Goal: Communication & Community: Answer question/provide support

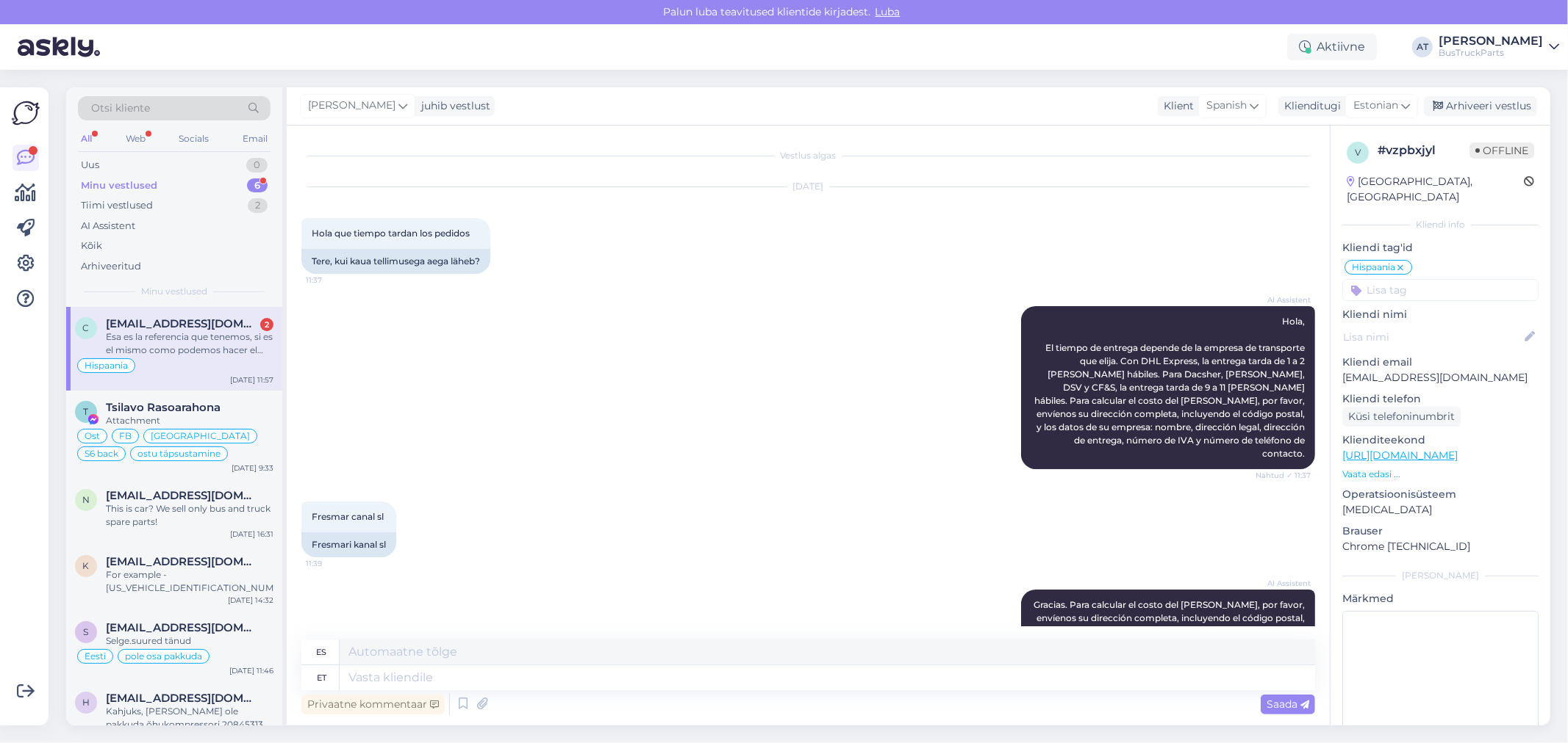
scroll to position [1030, 0]
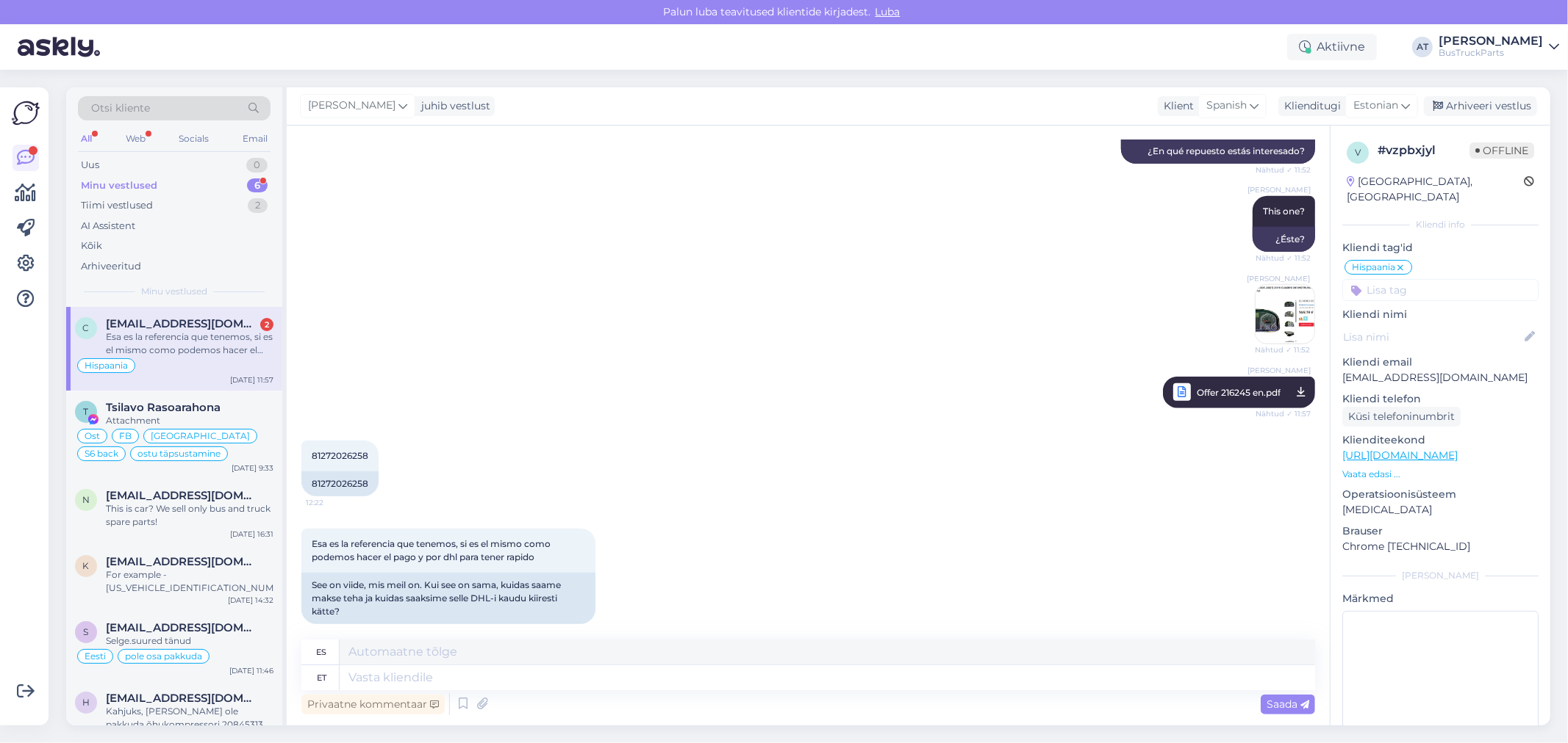
click at [151, 351] on div "Esa es la referencia que tenemos, si es el mismo como podemos hacer el pago y p…" at bounding box center [189, 344] width 167 height 26
click at [324, 472] on div "81272026258" at bounding box center [340, 484] width 77 height 25
copy div "81272026258"
click at [820, 662] on textarea at bounding box center [827, 652] width 976 height 25
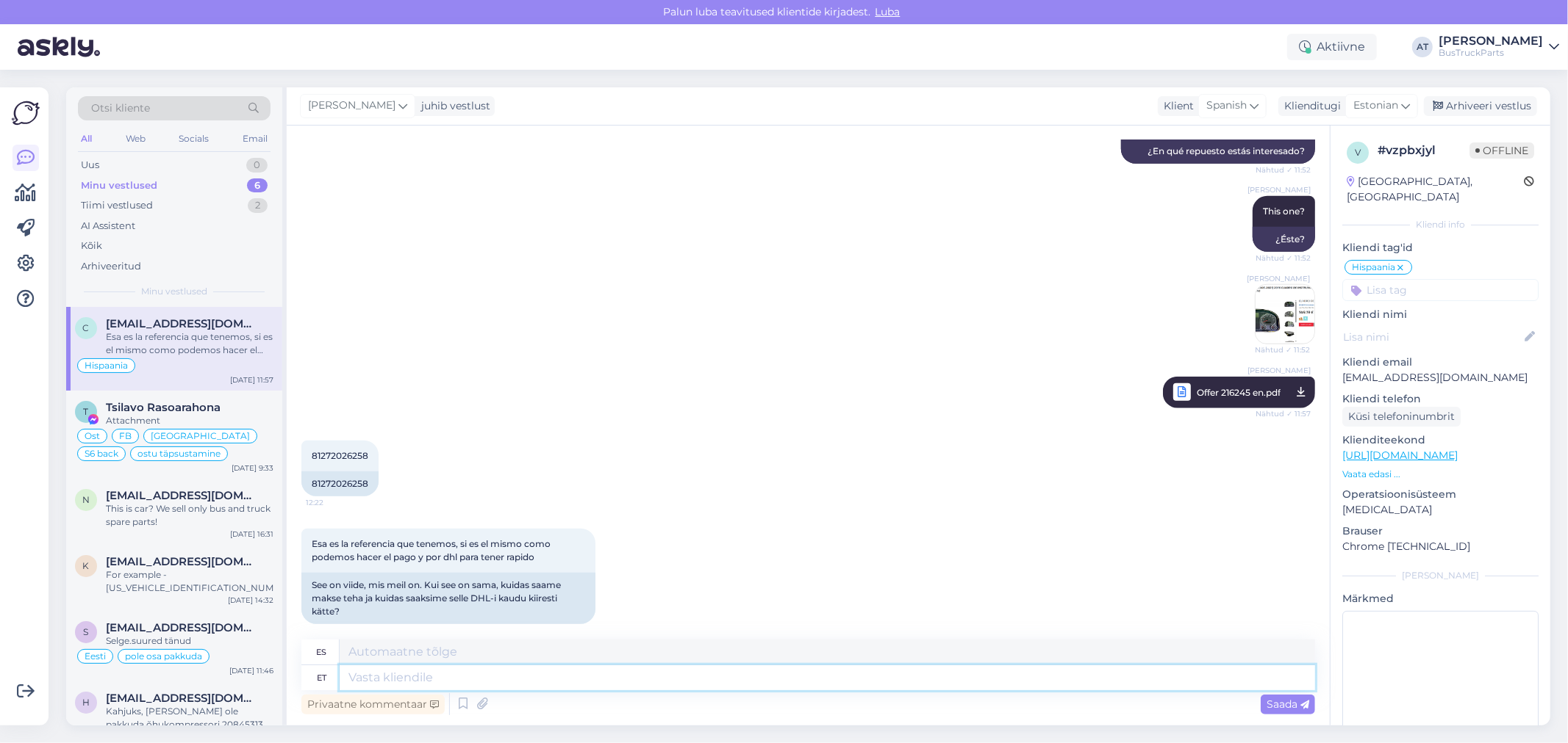
click at [820, 673] on textarea at bounding box center [827, 677] width 976 height 25
click at [443, 670] on textarea at bounding box center [827, 677] width 976 height 25
click at [642, 680] on textarea at bounding box center [827, 677] width 976 height 25
type textarea "Okay!"
type textarea "¡Bueno!"
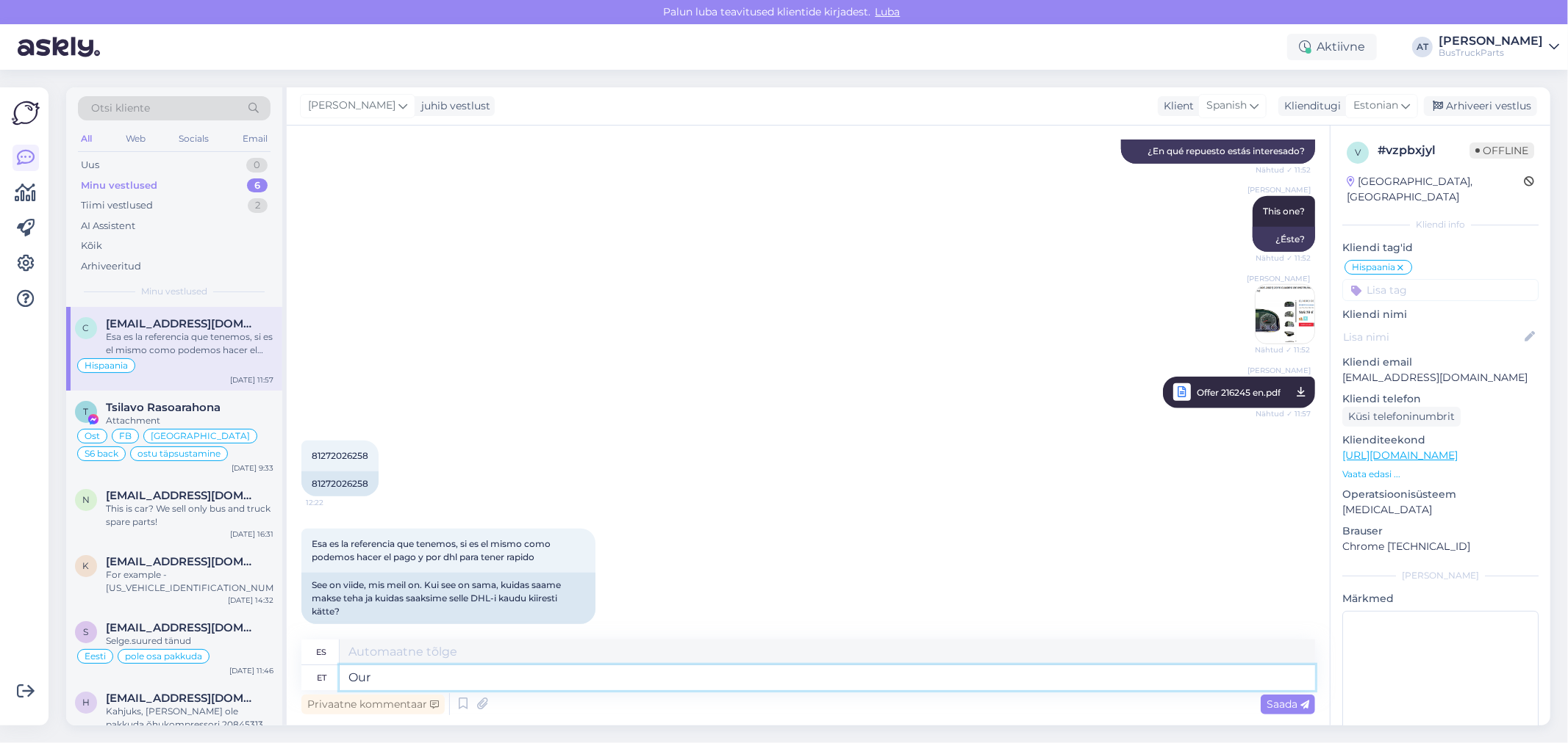
type textarea "Our"
type textarea "Nuestro"
type textarea "Our bank"
type textarea "Nuestro banco"
type textarea "Our bank data"
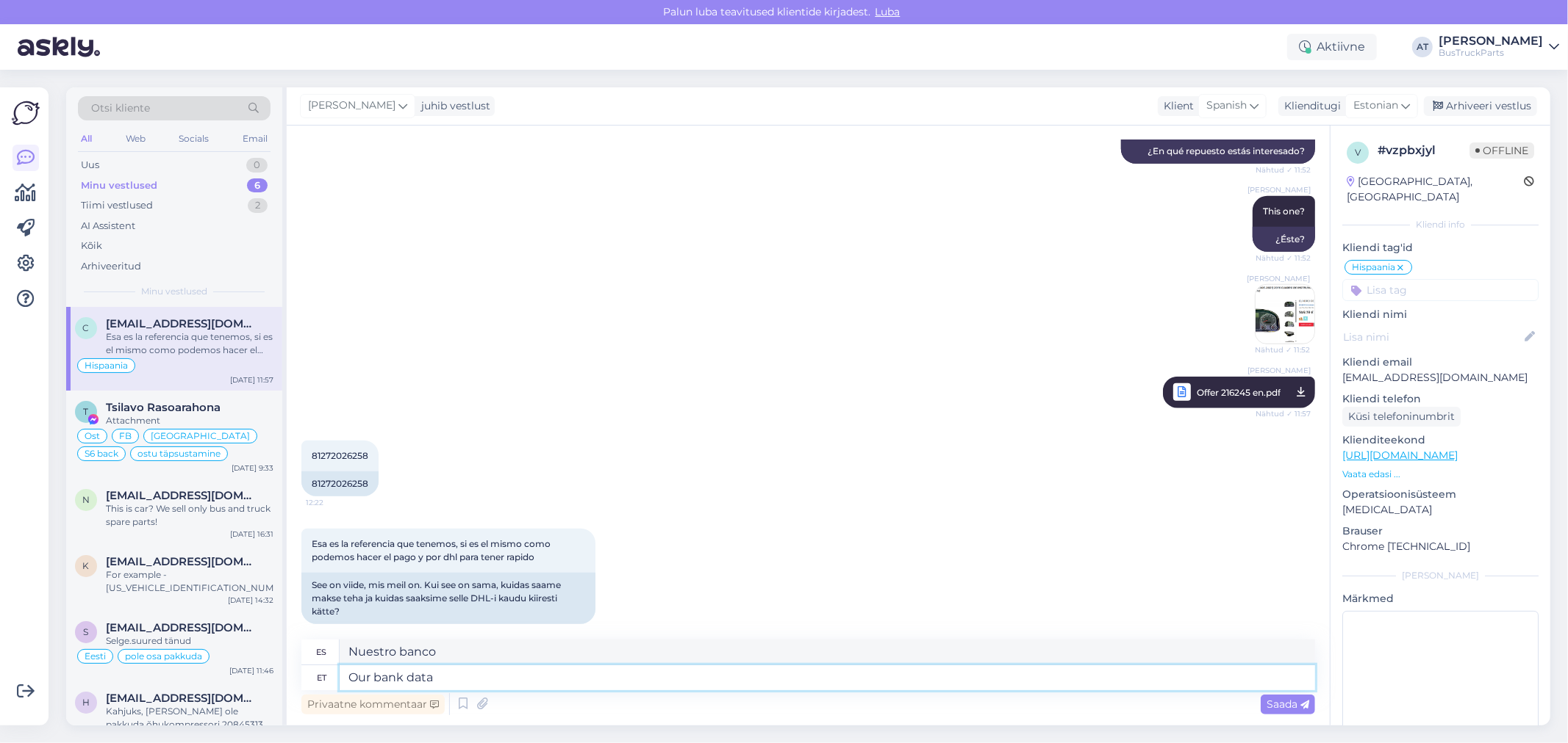
type textarea "Nuestros datos bancarios"
type textarea "Our bank data is o"
type textarea "Nuestros datos bancarios son"
type textarea "Our bank data is on"
type textarea "Nuestros datos bancarios están en"
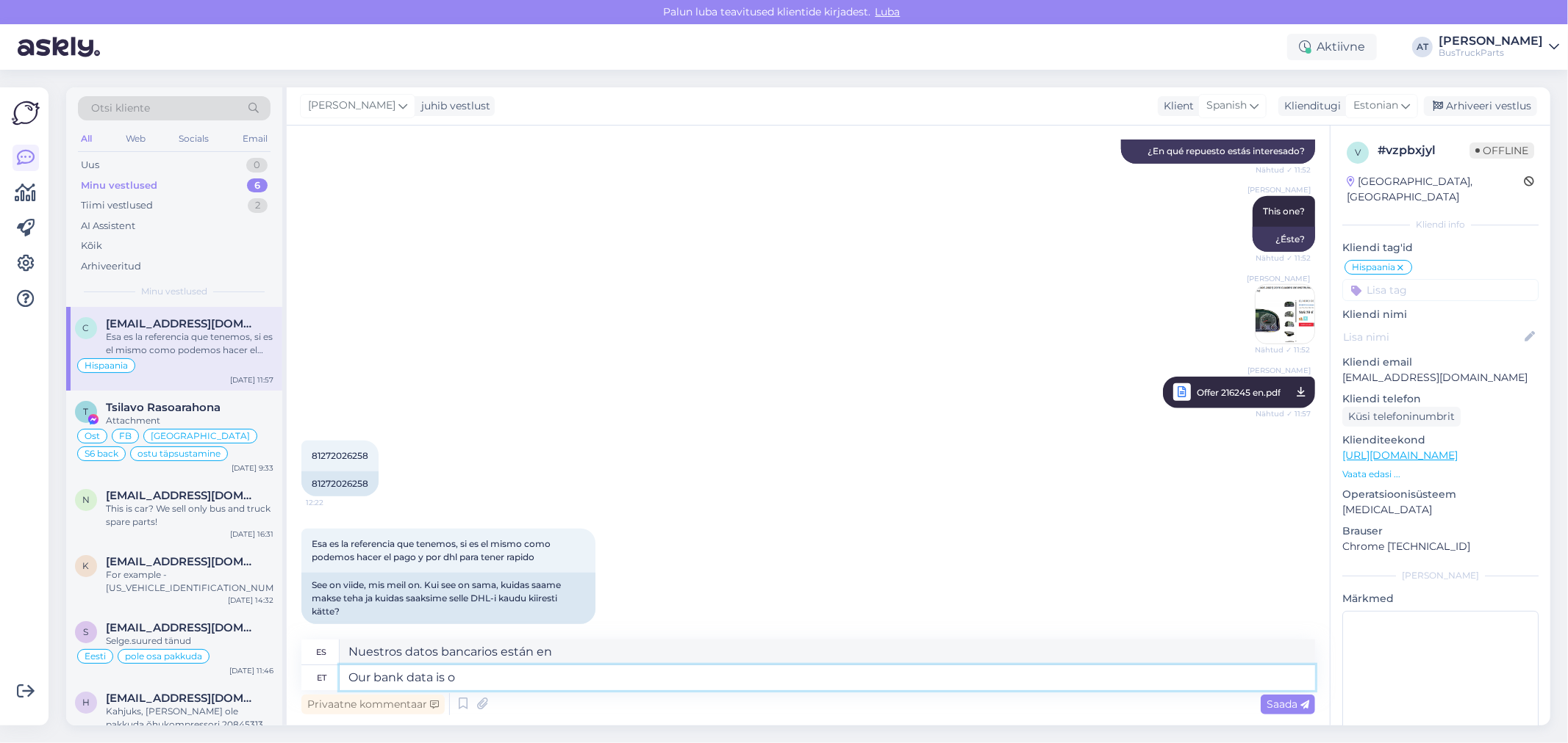
type textarea "Our bank data is"
type textarea "Nuestros datos bancarios son"
type textarea "Our bank data is in o"
type textarea "Nuestros datos bancarios se encuentran en"
type textarea "Our bank data is in offer."
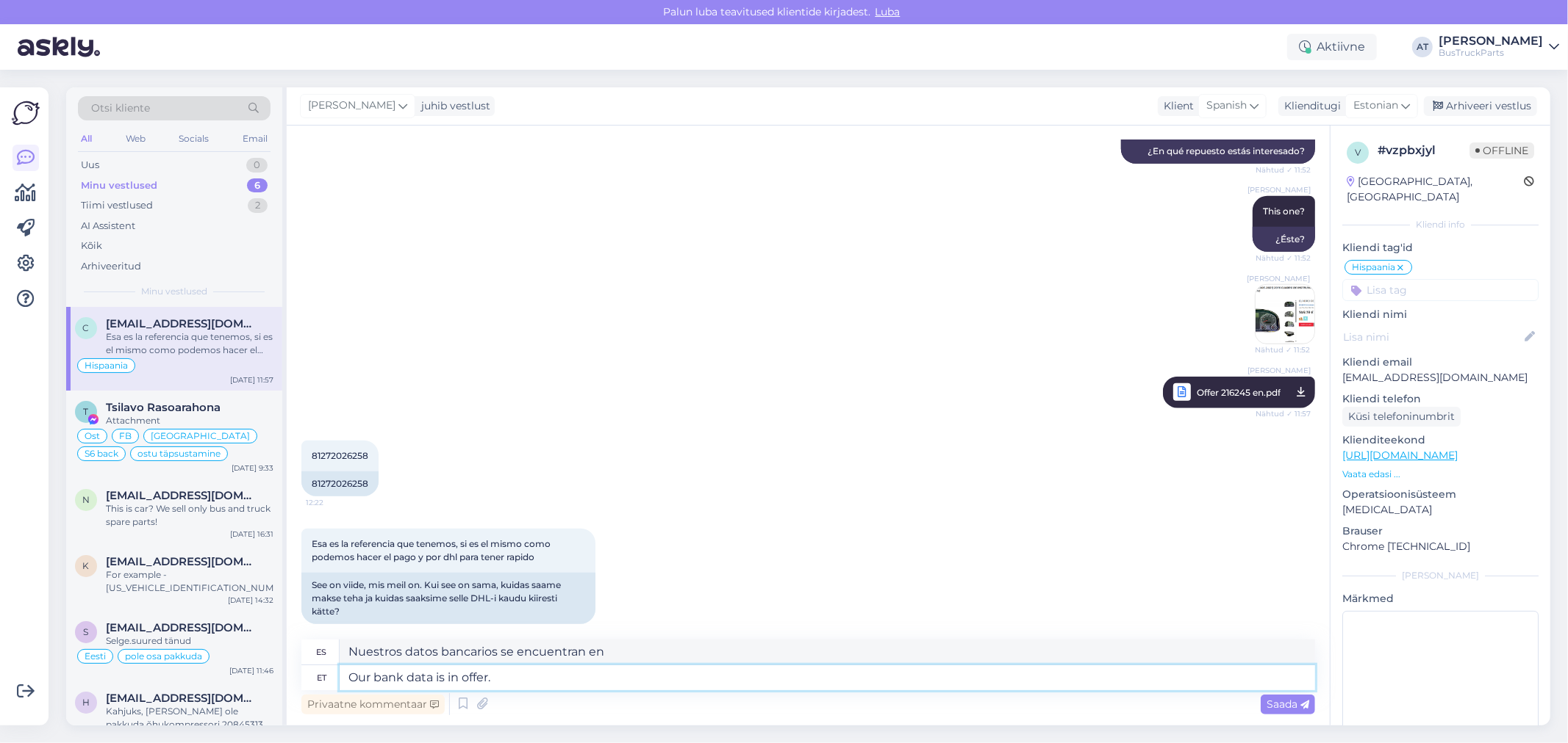
type textarea "Nuestros datos bancarios están disponibles."
type textarea "Our bank data is in offer. When th"
type textarea "Nuestros datos bancarios están en oferta. Cuando"
type textarea "Our bank data is in offer. When the p"
type textarea "Nuestros datos bancarios están en oferta. Cuando el"
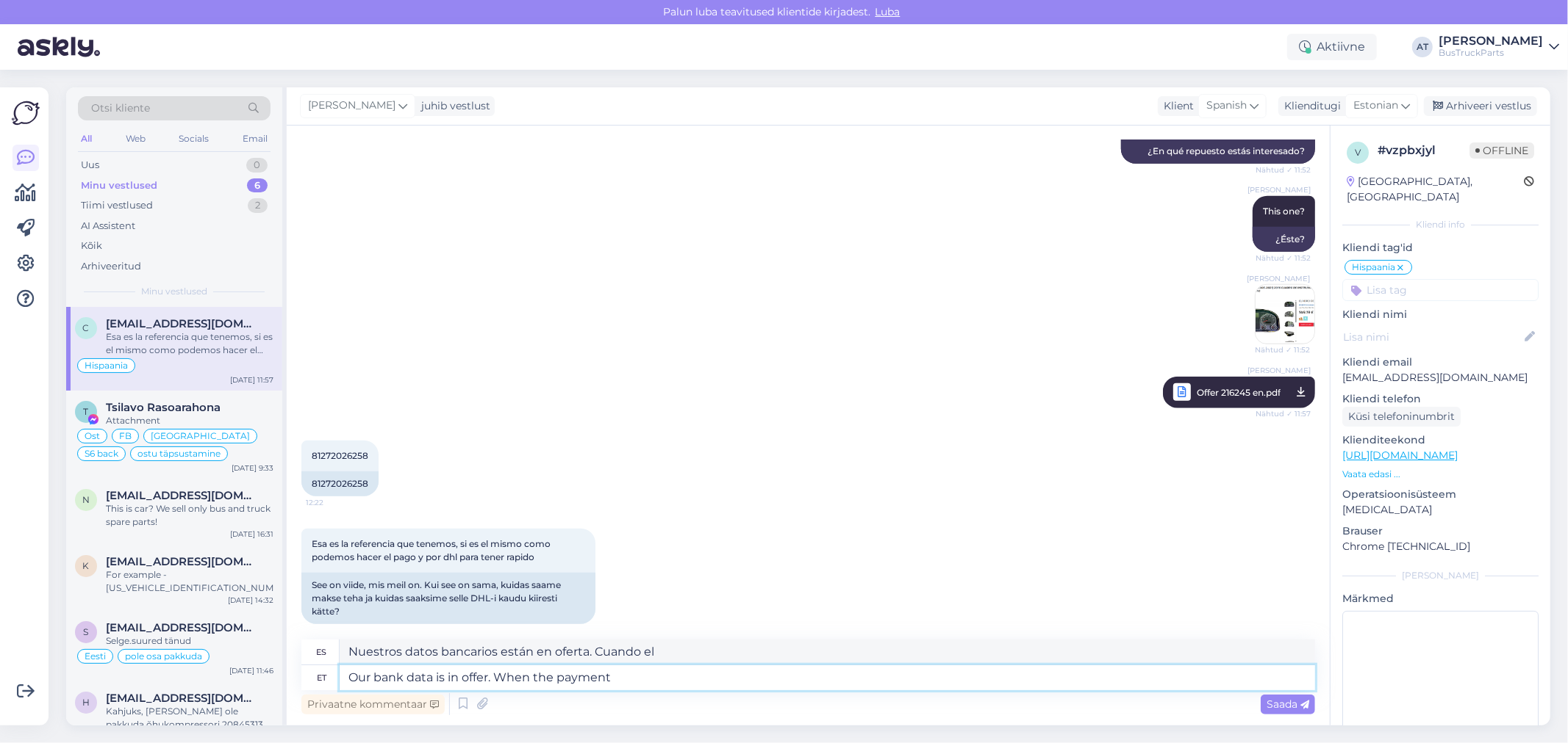
type textarea "Our bank data is in offer. When the payment i"
type textarea "Nuestros datos bancarios están disponibles. Al realizar el pago"
type textarea "Our bank data is in offer. When the payment is done I"
type textarea "Nuestros datos bancarios están disponibles. Una vez realizado el pago"
type textarea "Our bank data is in offer. When the payment is done I w"
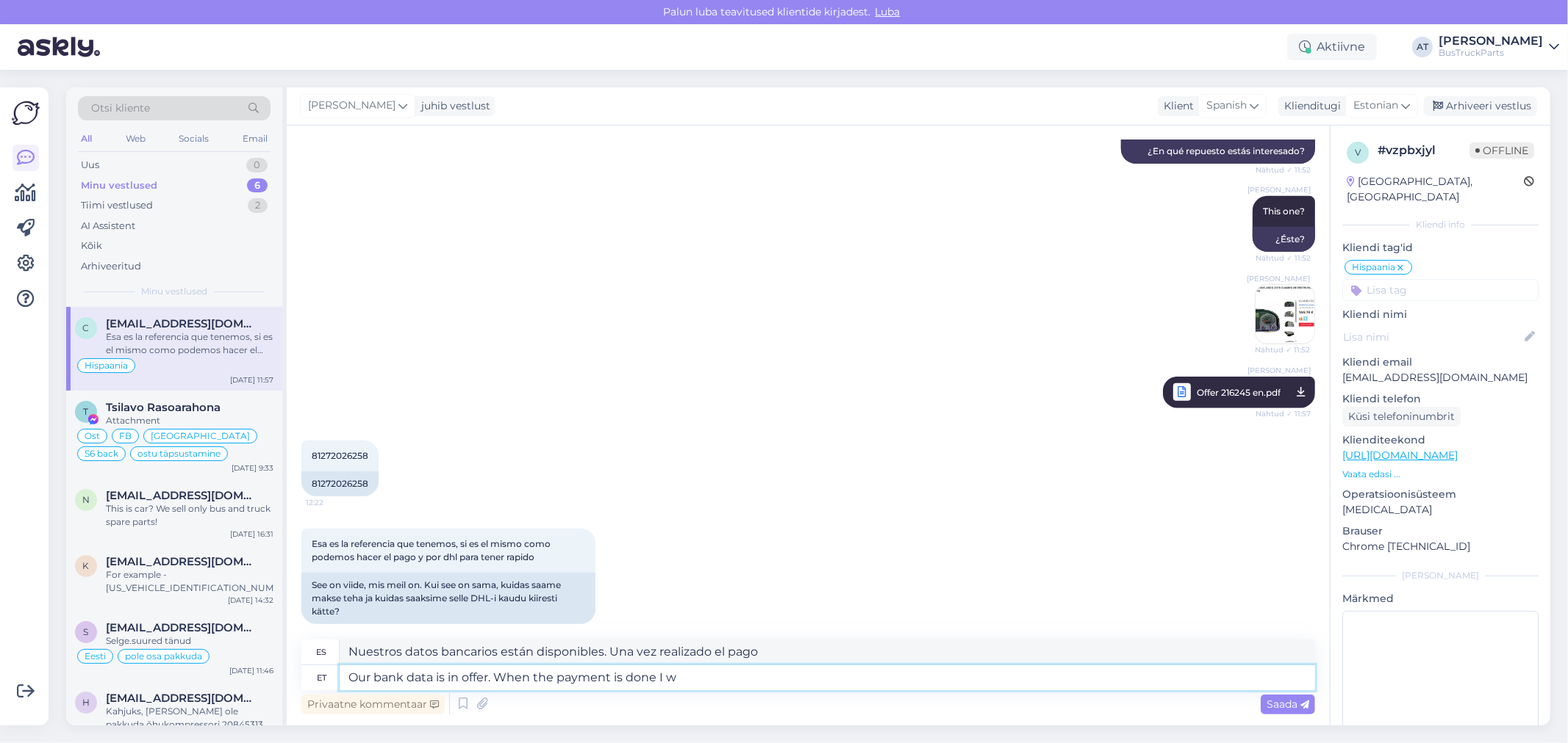
type textarea "Nuestros datos bancarios están disponibles. Una vez realizado el pago,"
type textarea "Our bank data is in offer. When the payment is done I will"
type textarea "Nuestros datos bancarios están disponibles. Una vez realizado el pago, le envia…"
type textarea "Our bank data is in offer. When the payment is done I will send You tracking num"
type textarea "Nuestros datos bancarios están disponibles. Una vez realizado el pago, le envia…"
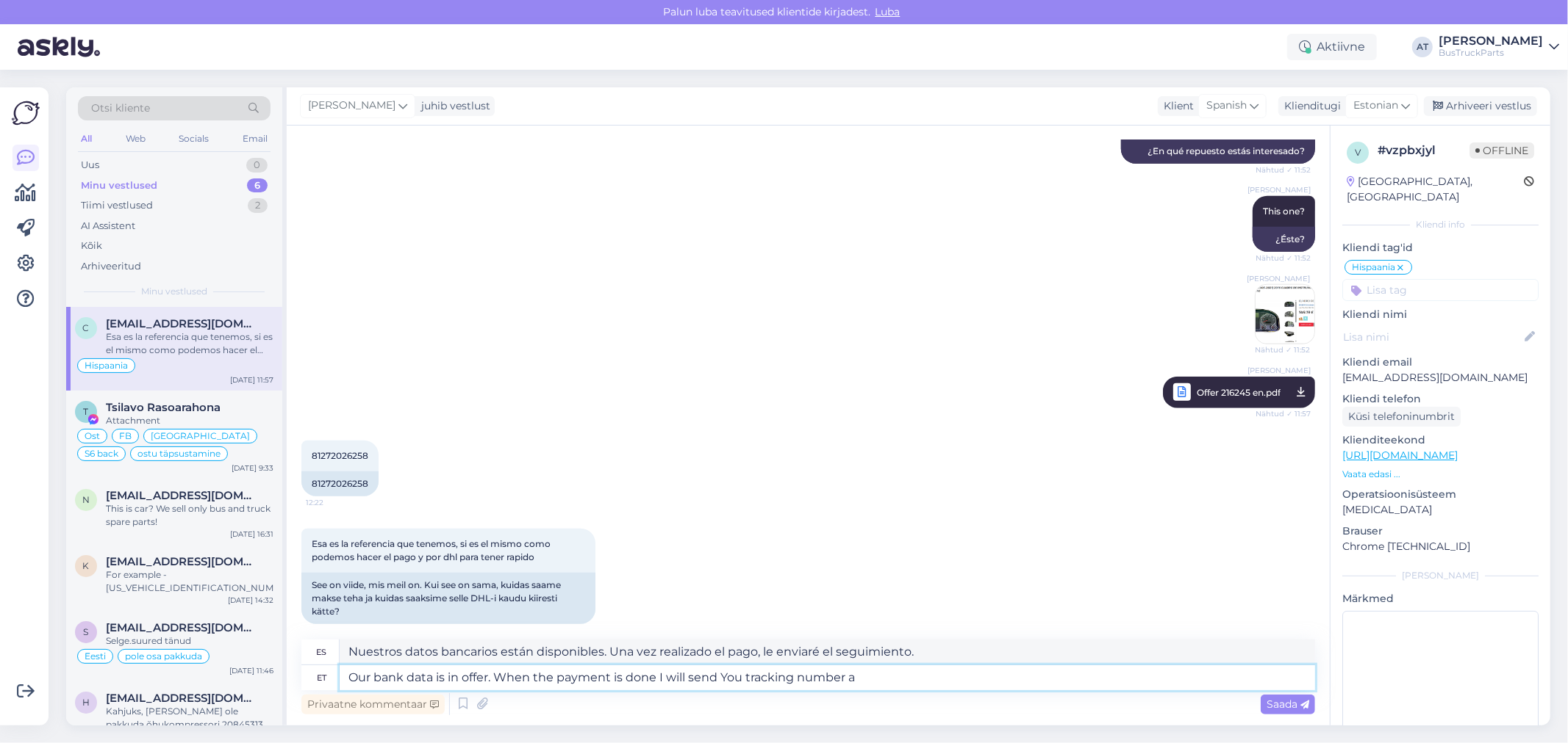
type textarea "Our bank data is in offer. When the payment is done I will send You tracking nu…"
type textarea "Nuestros datos bancarios están disponibles. Una vez realizado el pago, le envia…"
type textarea "Our bank data is in offer. When the payment is done I will send You tracking nu…"
type textarea "Nuestros datos bancarios están disponibles. Una vez realizado el pago, le envia…"
type textarea "Our bank data is in offer. When the payment is done I will send You tracking nu…"
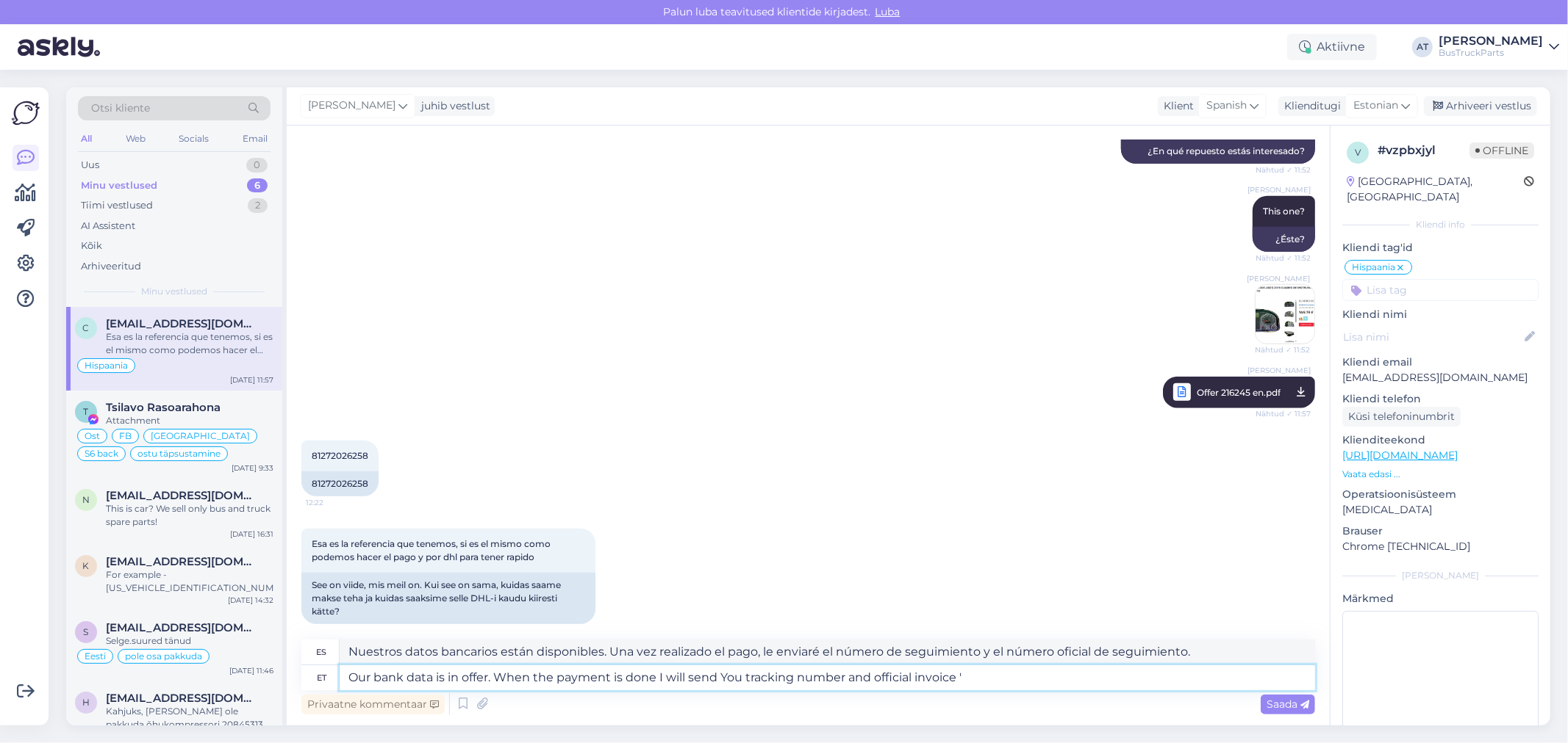
type textarea "Nuestros datos bancarios están disponibles. Una vez realizado el pago, le envia…"
type textarea "Our bank data is in offer. When the payment is done I will send You tracking nu…"
drag, startPoint x: 1284, startPoint y: 698, endPoint x: 1274, endPoint y: 707, distance: 13.5
click at [1285, 699] on span "Saada" at bounding box center [1288, 705] width 43 height 14
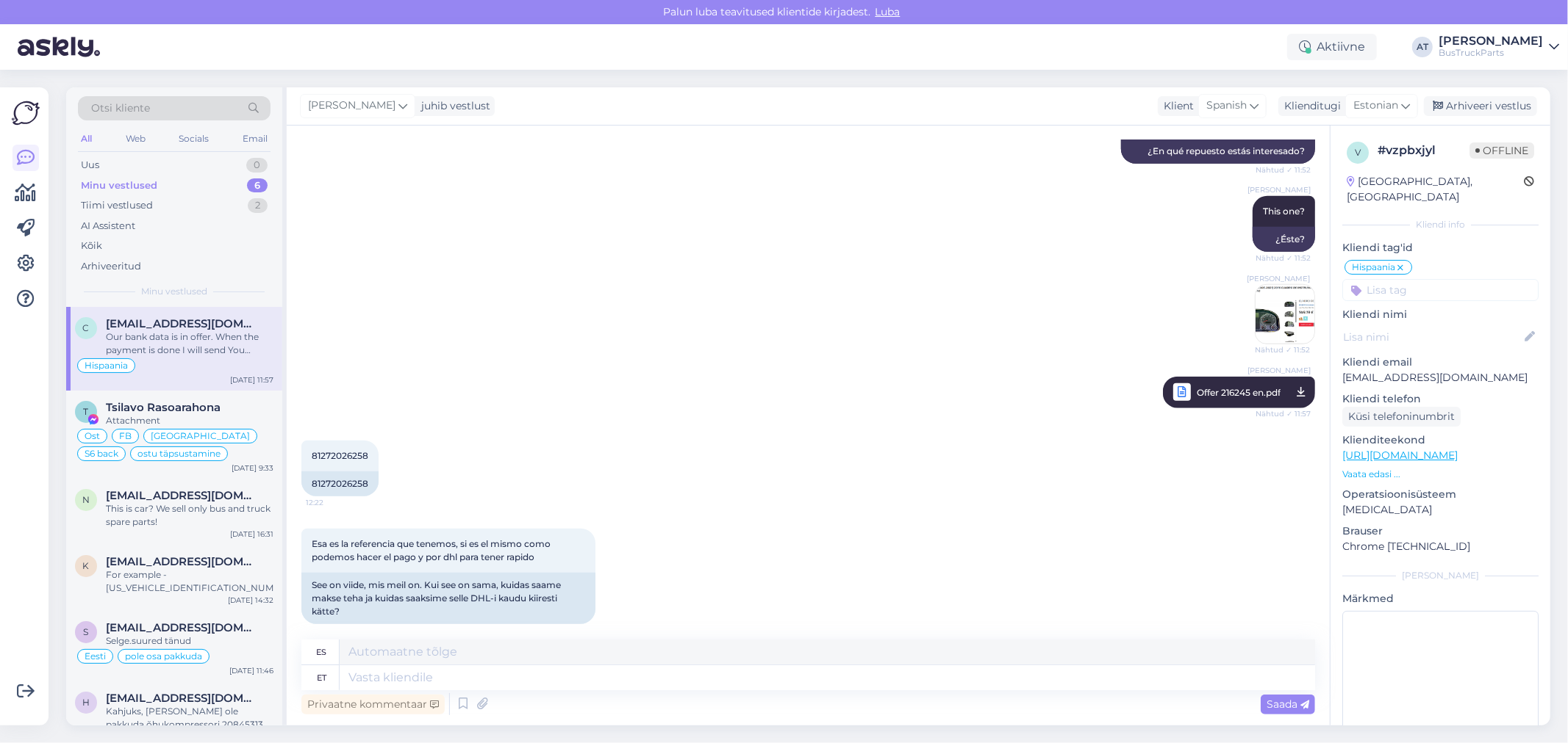
scroll to position [1157, 0]
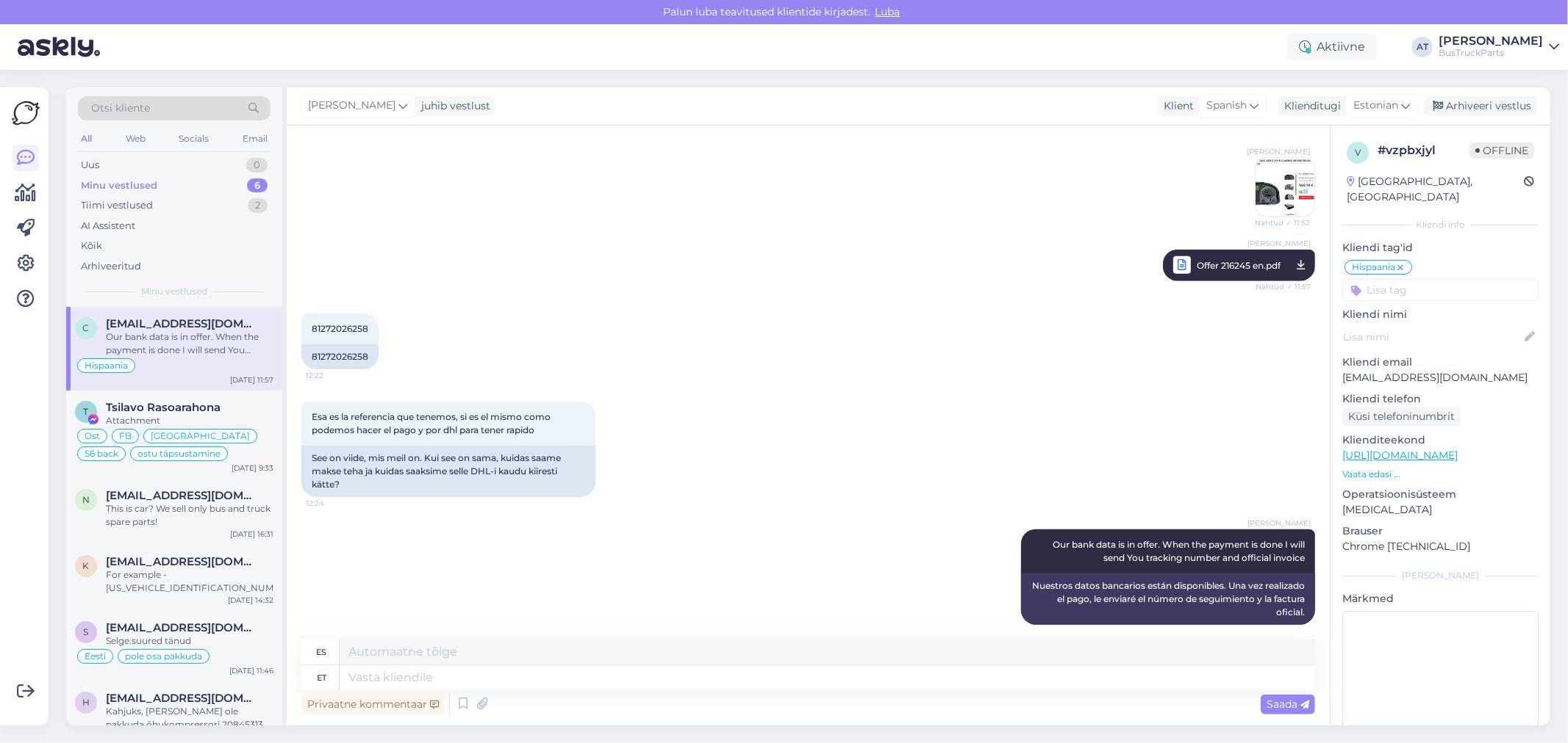
click at [1231, 257] on span "Offer 216245 en.pdf" at bounding box center [1239, 266] width 84 height 19
click at [870, 679] on textarea at bounding box center [827, 677] width 976 height 25
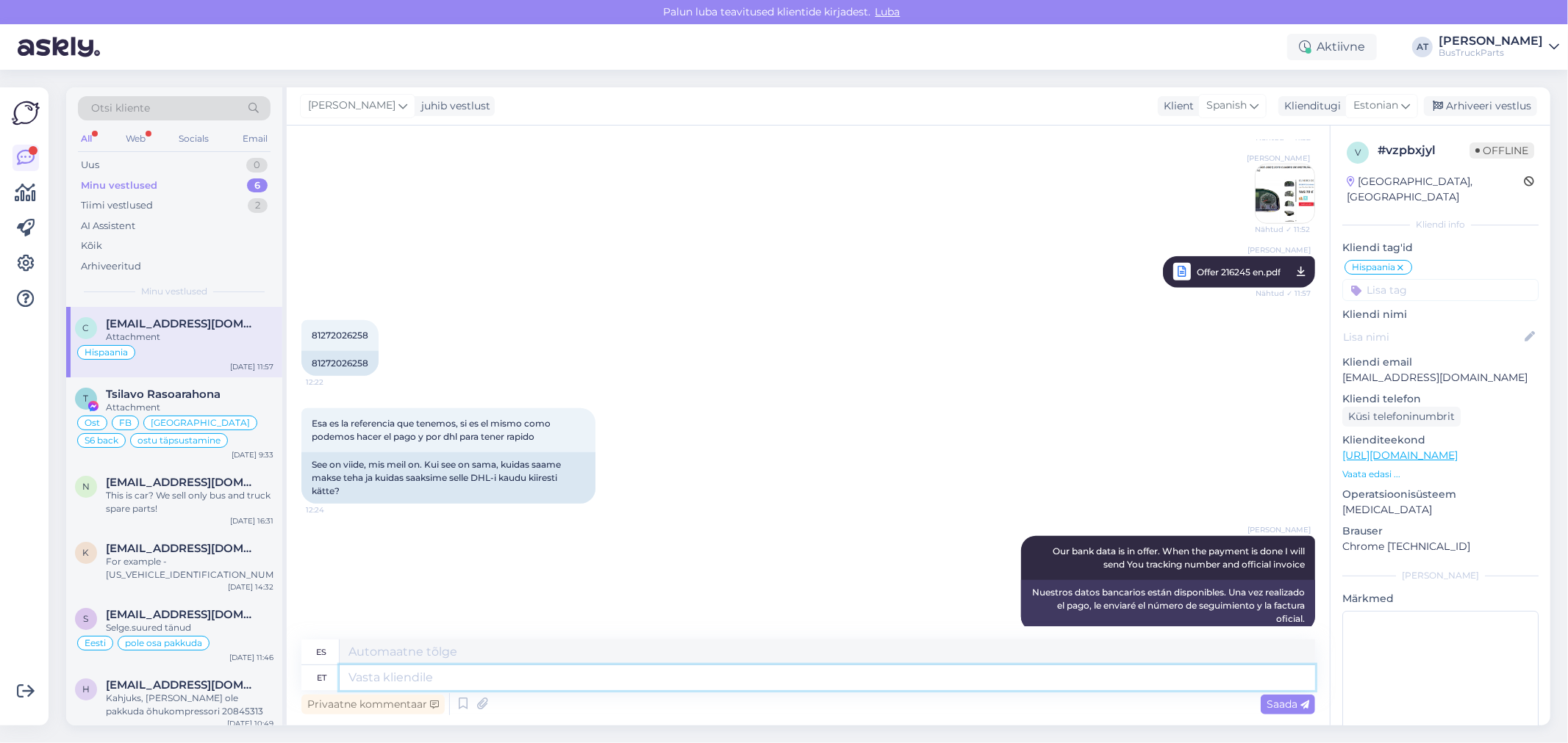
scroll to position [1251, 0]
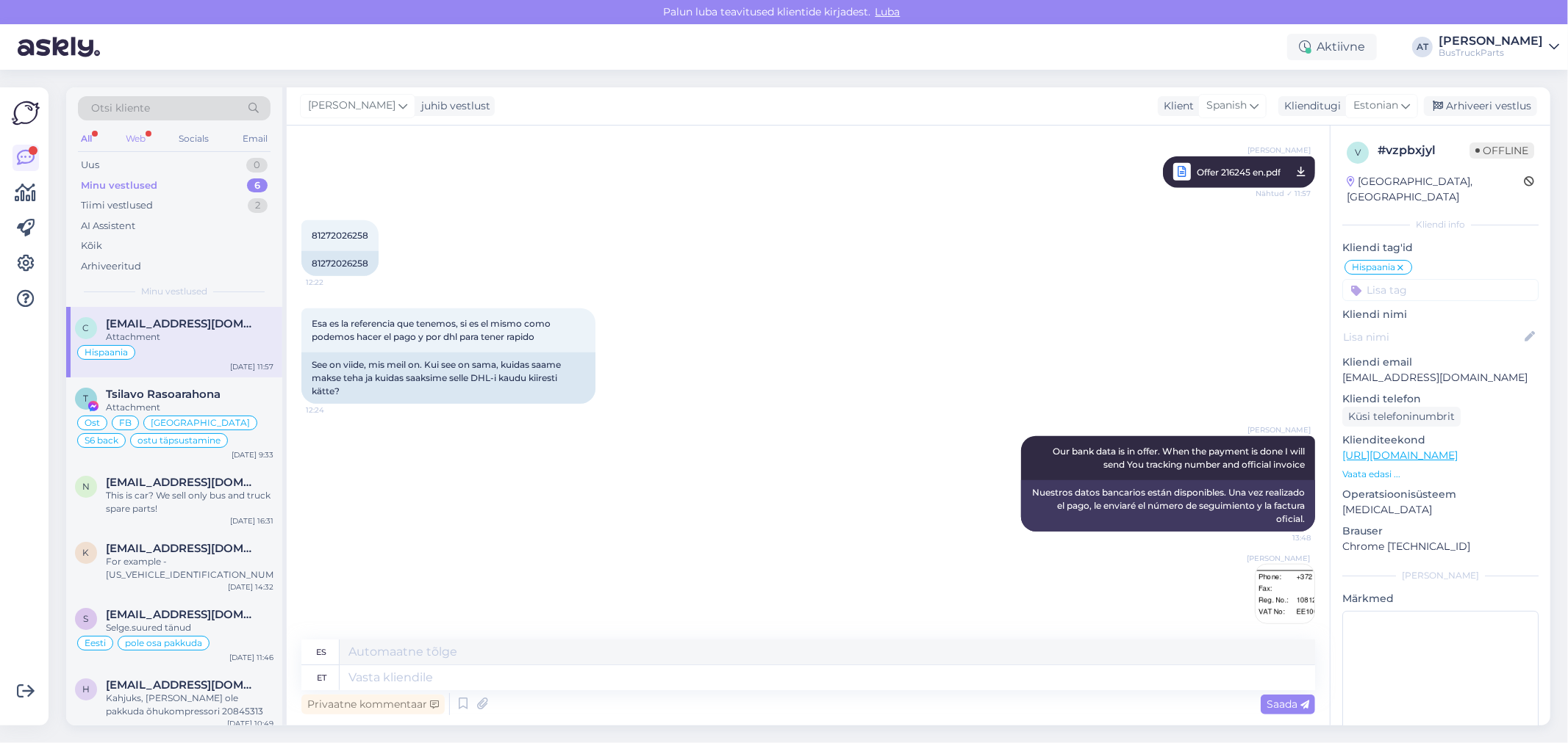
click at [135, 134] on div "Web" at bounding box center [136, 139] width 26 height 19
